Goal: Download file/media

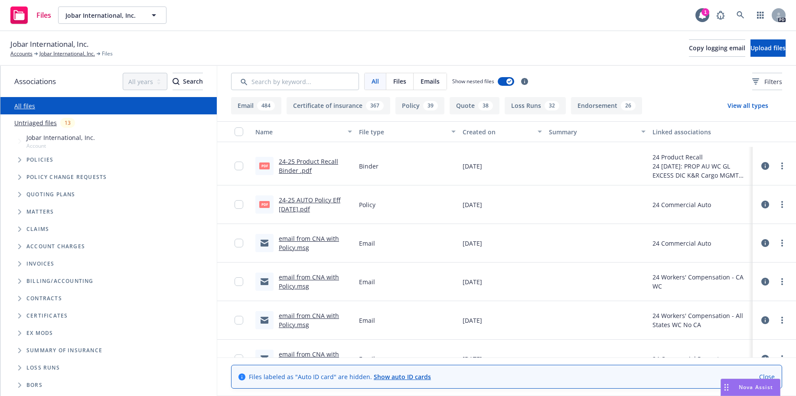
scroll to position [24372, 0]
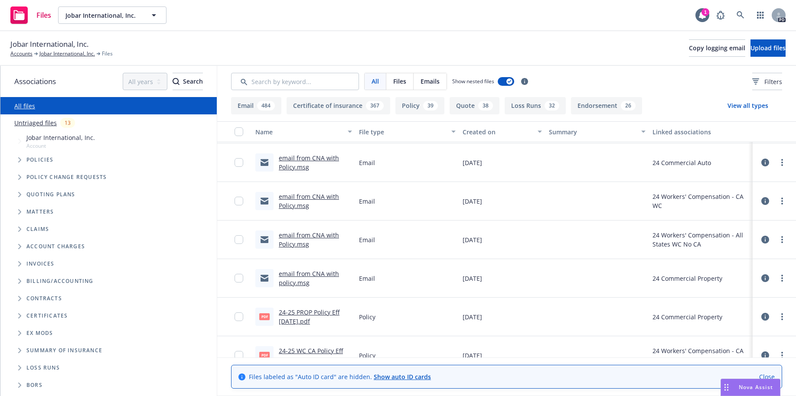
click at [795, 358] on div "Files labeled as "Auto ID card" are hidden. Show auto ID cards Close" at bounding box center [506, 377] width 579 height 39
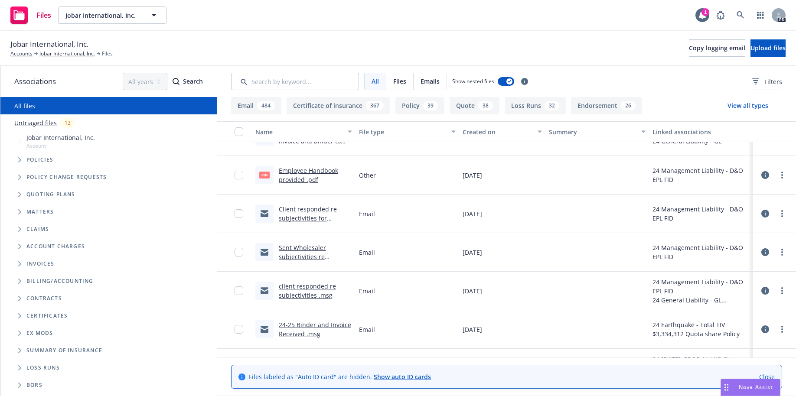
scroll to position [26920, 0]
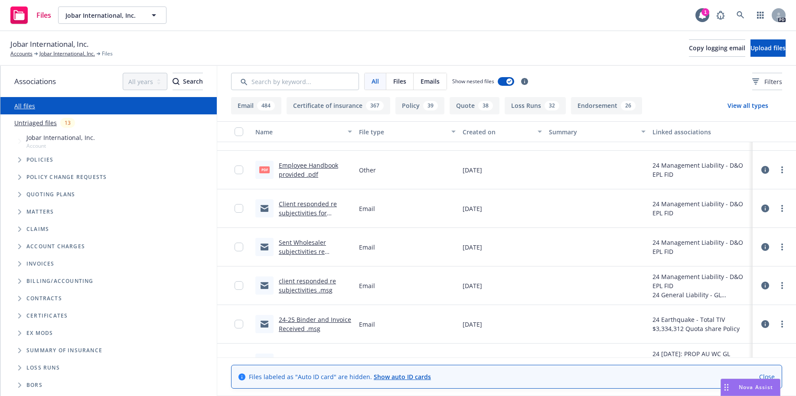
click at [296, 280] on link "client responded re subjectivities .msg" at bounding box center [307, 285] width 57 height 17
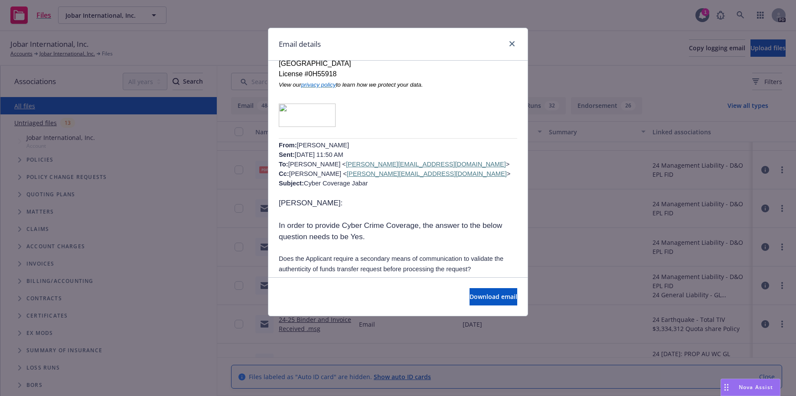
scroll to position [1255, 0]
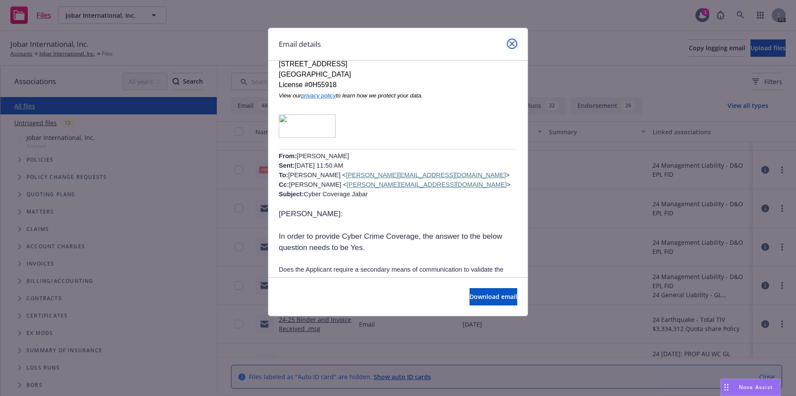
click at [513, 44] on icon "close" at bounding box center [511, 43] width 5 height 5
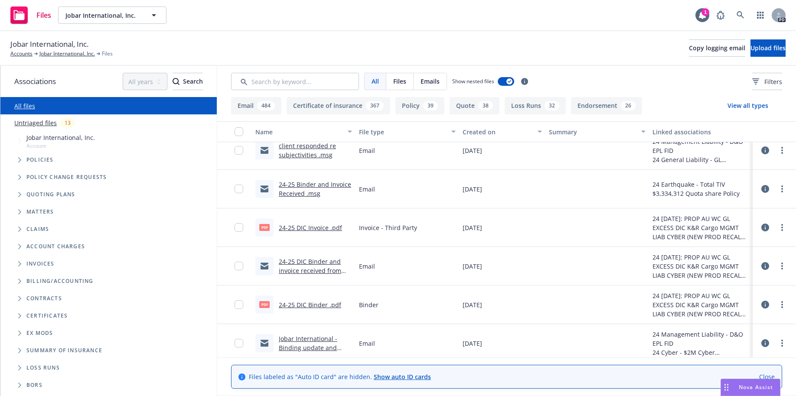
scroll to position [27110, 0]
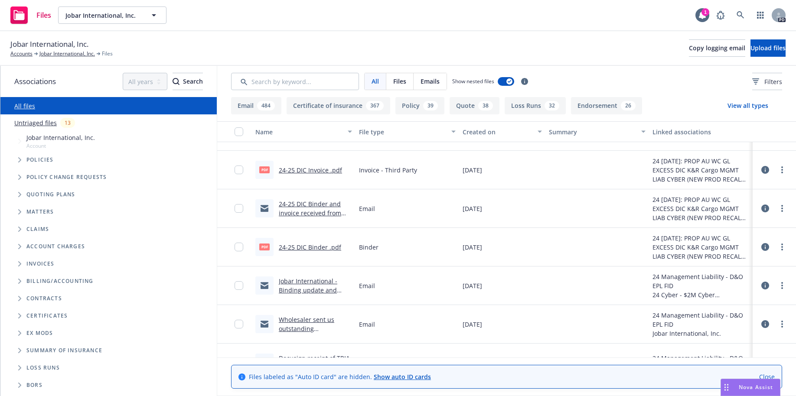
click at [287, 282] on link "Jobar International - Binding update and pending subjetivities.msg" at bounding box center [308, 295] width 59 height 36
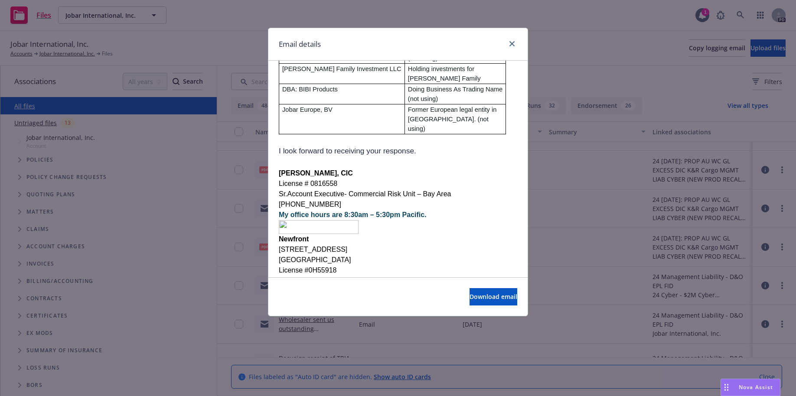
scroll to position [1006, 0]
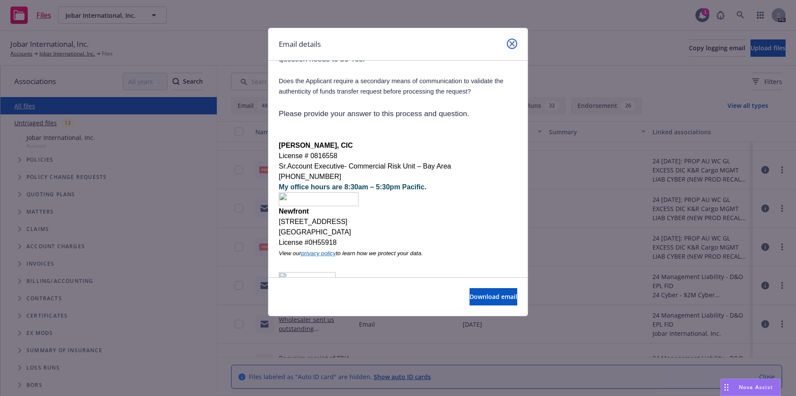
click at [511, 43] on icon "close" at bounding box center [511, 43] width 5 height 5
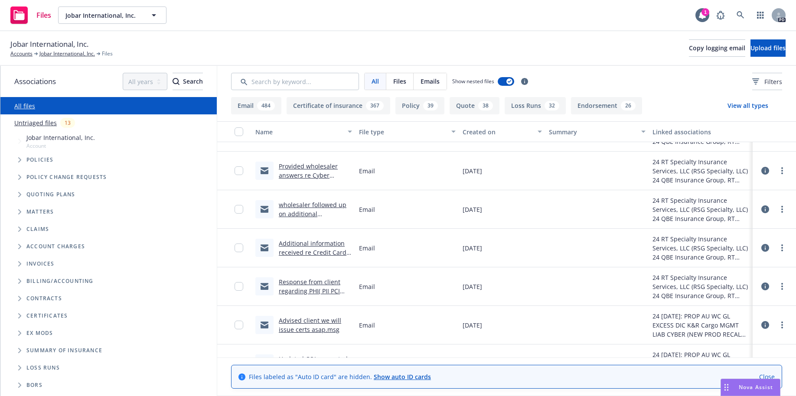
scroll to position [28173, 0]
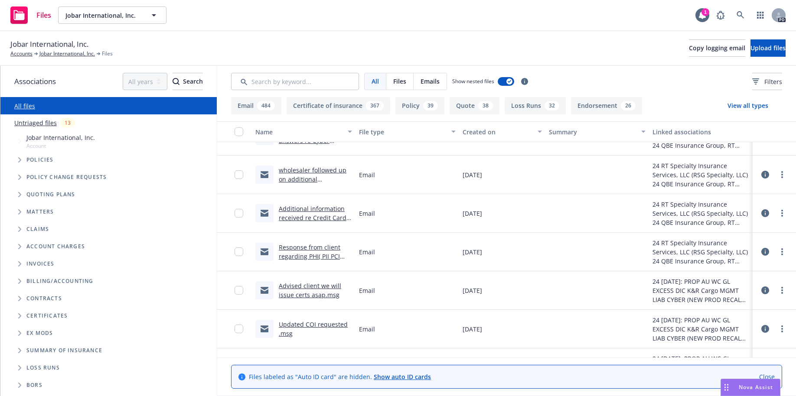
click at [298, 208] on link "Additional information received re Credit Card transactions and records kept .m…" at bounding box center [315, 223] width 73 height 36
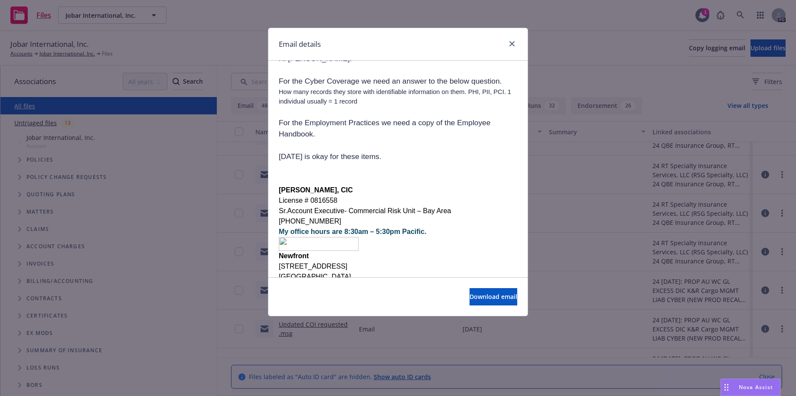
scroll to position [423, 0]
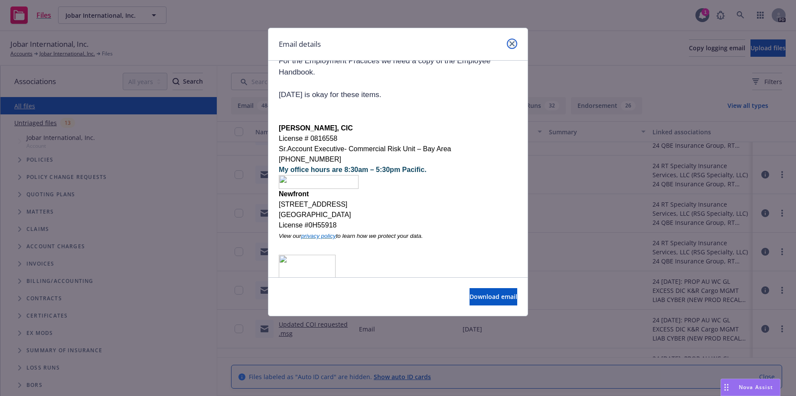
click at [510, 45] on icon "close" at bounding box center [511, 43] width 5 height 5
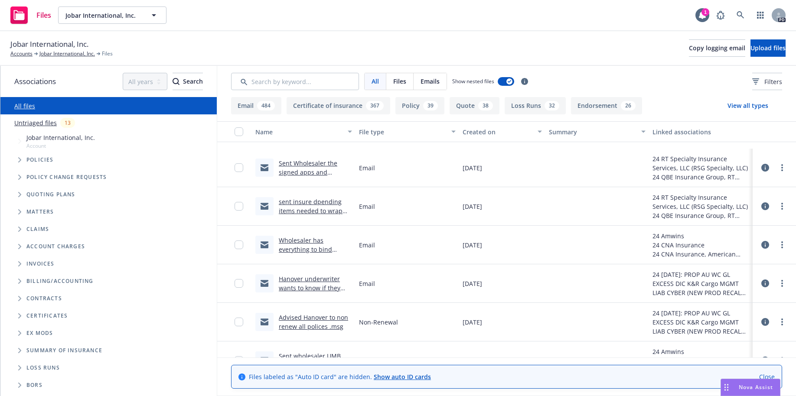
scroll to position [29185, 0]
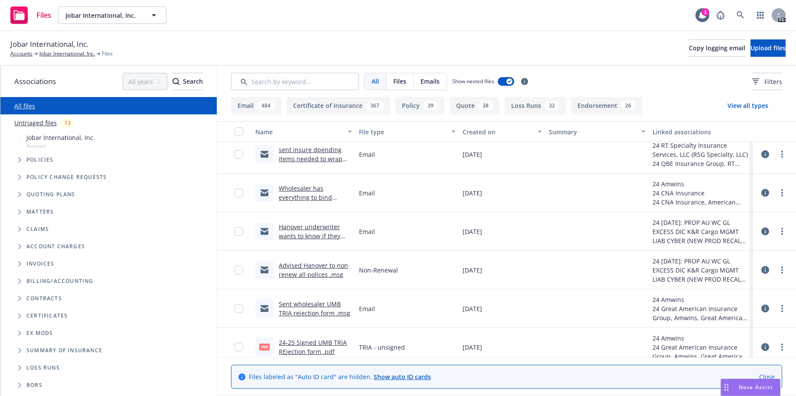
click at [287, 230] on link "Hanover underwriter wants to know if they should bind .msg" at bounding box center [310, 236] width 62 height 26
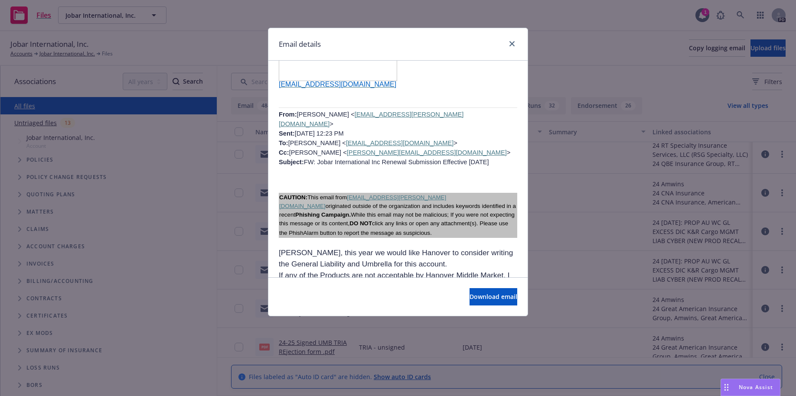
scroll to position [2380, 0]
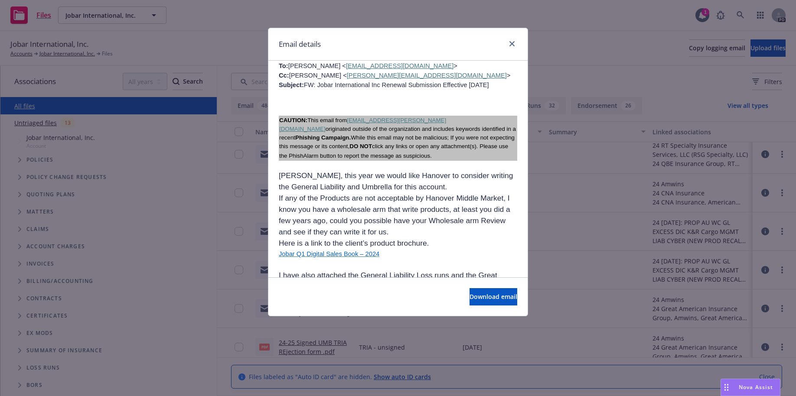
click at [374, 249] on p "Jobar Q1 Digital Sales Book – 2024" at bounding box center [398, 254] width 238 height 10
click at [369, 249] on p "Jobar Q1 Digital Sales Book – 2024" at bounding box center [398, 254] width 238 height 10
click at [469, 298] on span "Download email" at bounding box center [493, 297] width 48 height 8
click at [372, 249] on p "Jobar Q1 Digital Sales Book – 2024" at bounding box center [398, 254] width 238 height 10
drag, startPoint x: 369, startPoint y: 177, endPoint x: 272, endPoint y: 181, distance: 97.2
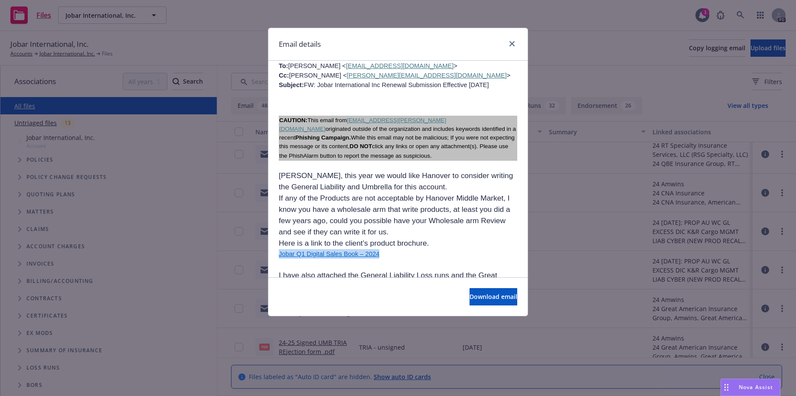
click at [355, 259] on p at bounding box center [398, 264] width 238 height 11
drag, startPoint x: 277, startPoint y: 166, endPoint x: 370, endPoint y: 182, distance: 94.2
copy div "Here is a link to the client’s product brochure. Jobar Q1 Digital Sales Book – …"
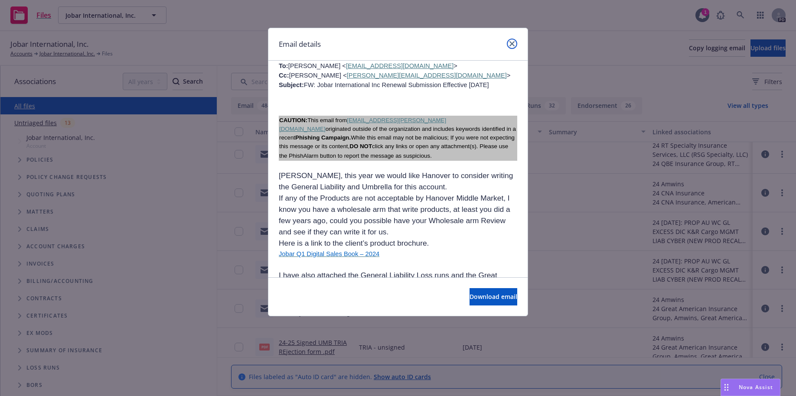
click at [511, 45] on icon "close" at bounding box center [511, 43] width 5 height 5
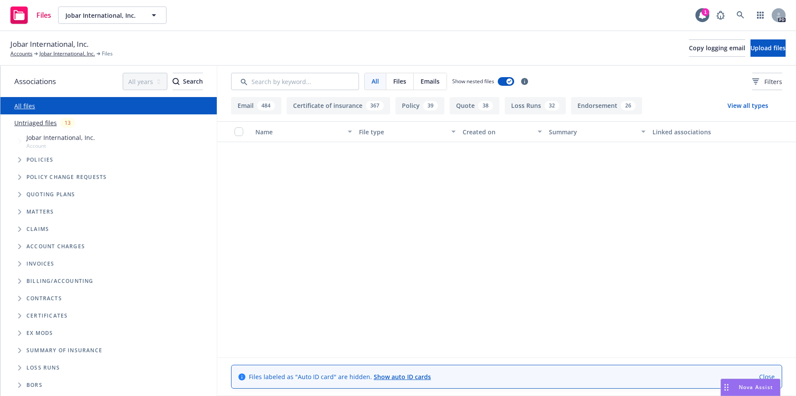
scroll to position [0, 0]
